Goal: Find contact information: Find contact information

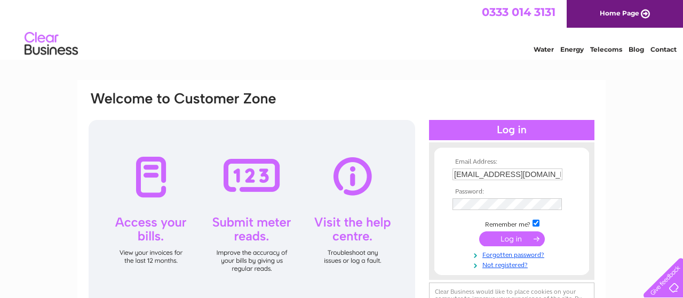
click at [507, 237] on input "submit" at bounding box center [512, 239] width 66 height 15
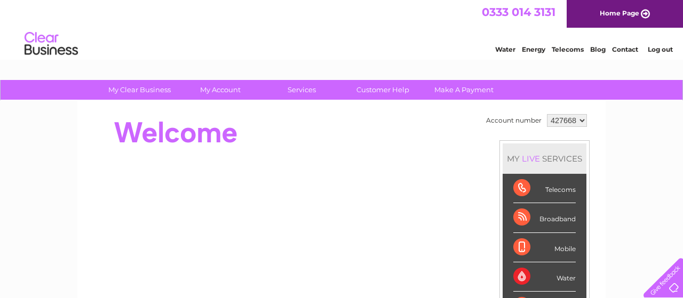
click at [538, 192] on div "Telecoms" at bounding box center [544, 188] width 62 height 29
click at [625, 50] on link "Contact" at bounding box center [625, 49] width 26 height 8
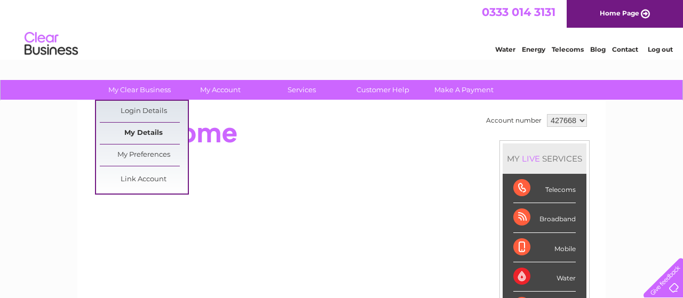
click at [131, 135] on link "My Details" at bounding box center [144, 133] width 88 height 21
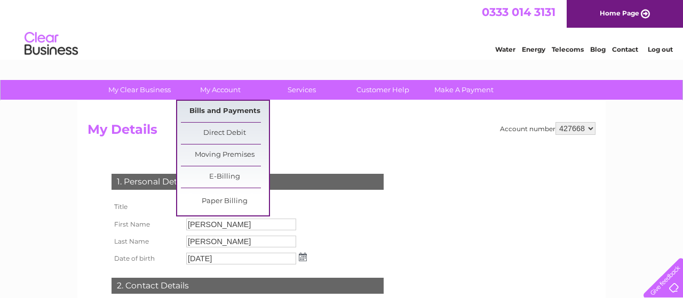
click at [211, 109] on link "Bills and Payments" at bounding box center [225, 111] width 88 height 21
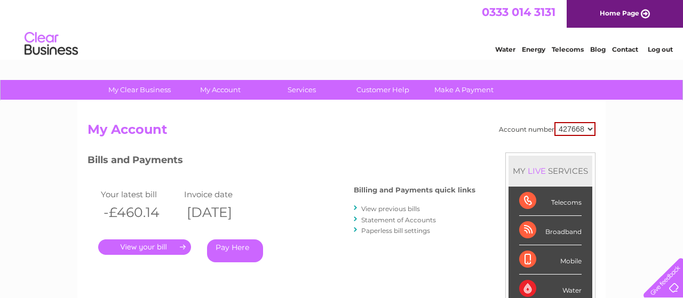
click at [657, 49] on link "Log out" at bounding box center [660, 49] width 25 height 8
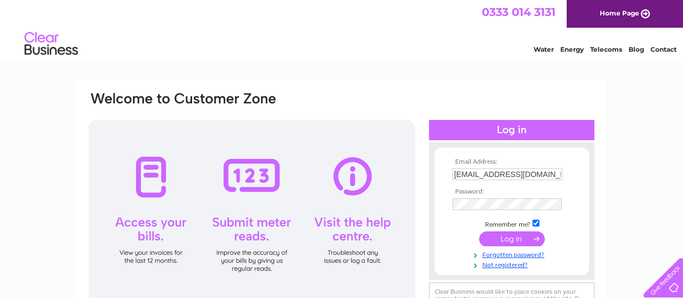
click at [500, 241] on input "submit" at bounding box center [512, 239] width 66 height 15
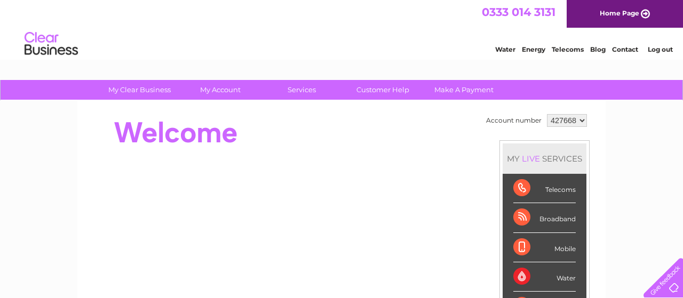
click at [626, 46] on li "Contact" at bounding box center [625, 48] width 26 height 11
click at [620, 52] on link "Contact" at bounding box center [625, 49] width 26 height 8
click at [627, 51] on link "Contact" at bounding box center [625, 49] width 26 height 8
